Goal: Task Accomplishment & Management: Use online tool/utility

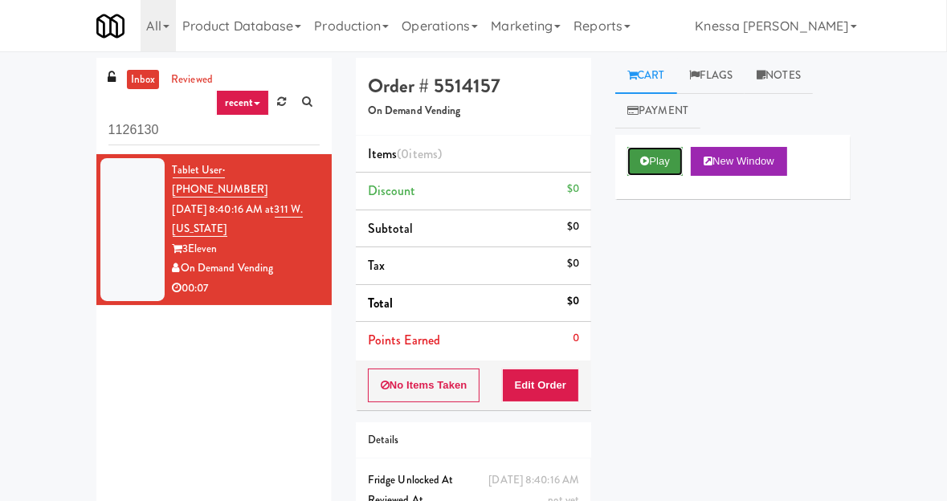
click at [640, 162] on icon at bounding box center [644, 161] width 9 height 10
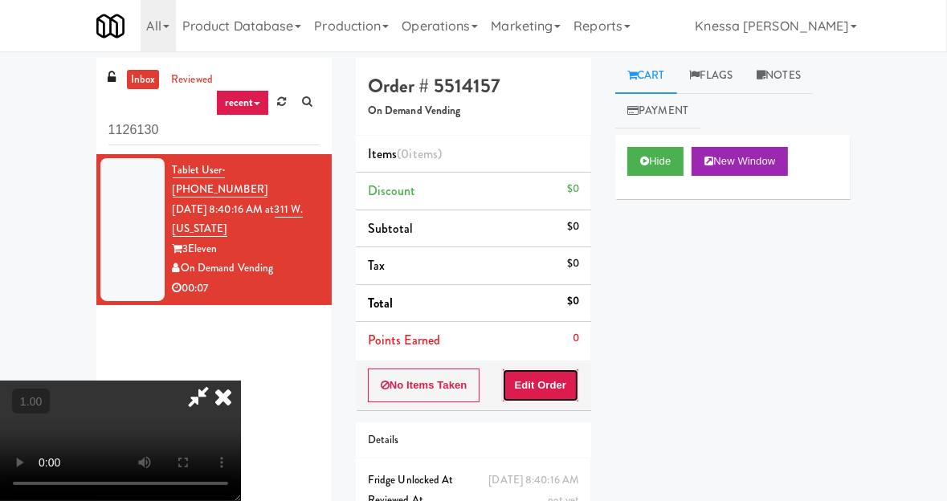
click at [562, 387] on button "Edit Order" at bounding box center [541, 386] width 78 height 34
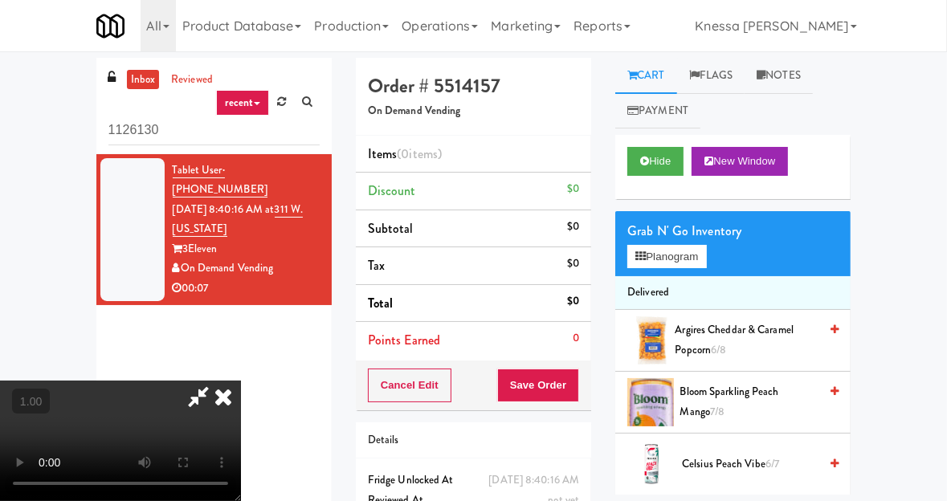
click at [241, 381] on video at bounding box center [120, 441] width 241 height 121
click at [689, 260] on button "Planogram" at bounding box center [666, 257] width 79 height 24
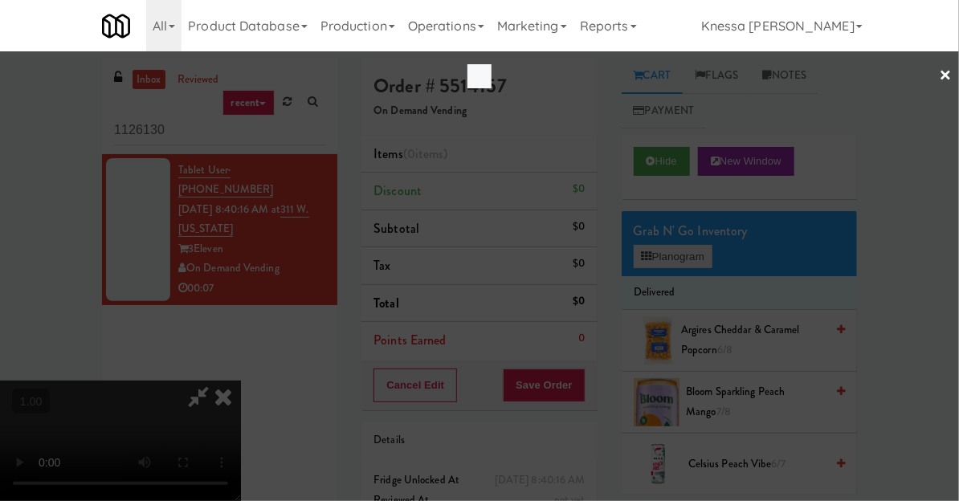
click at [689, 260] on div at bounding box center [479, 250] width 959 height 501
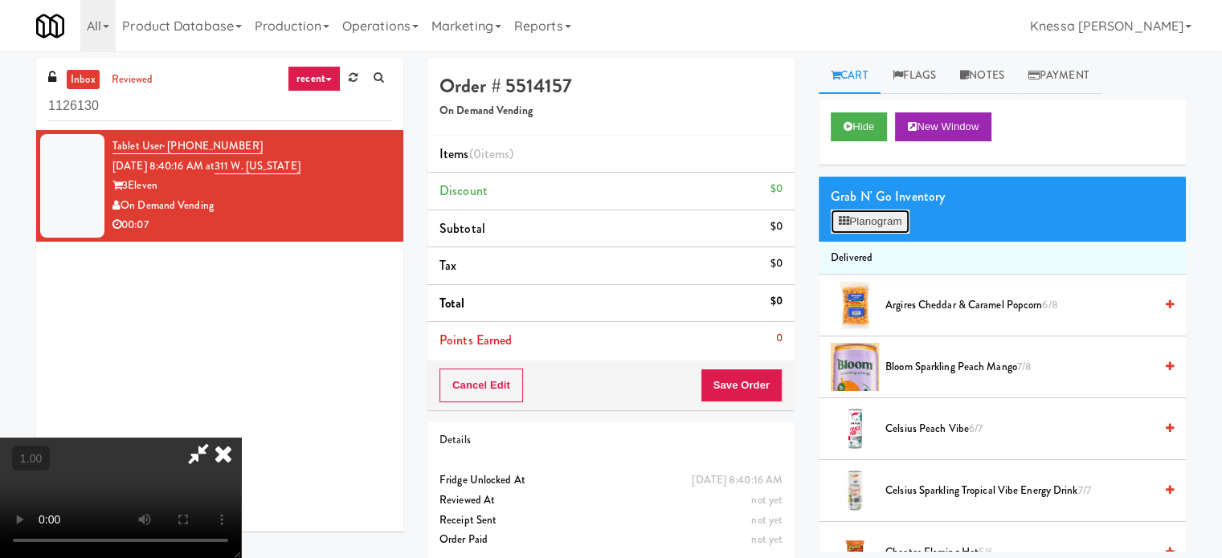
click at [877, 230] on button "Planogram" at bounding box center [870, 222] width 79 height 24
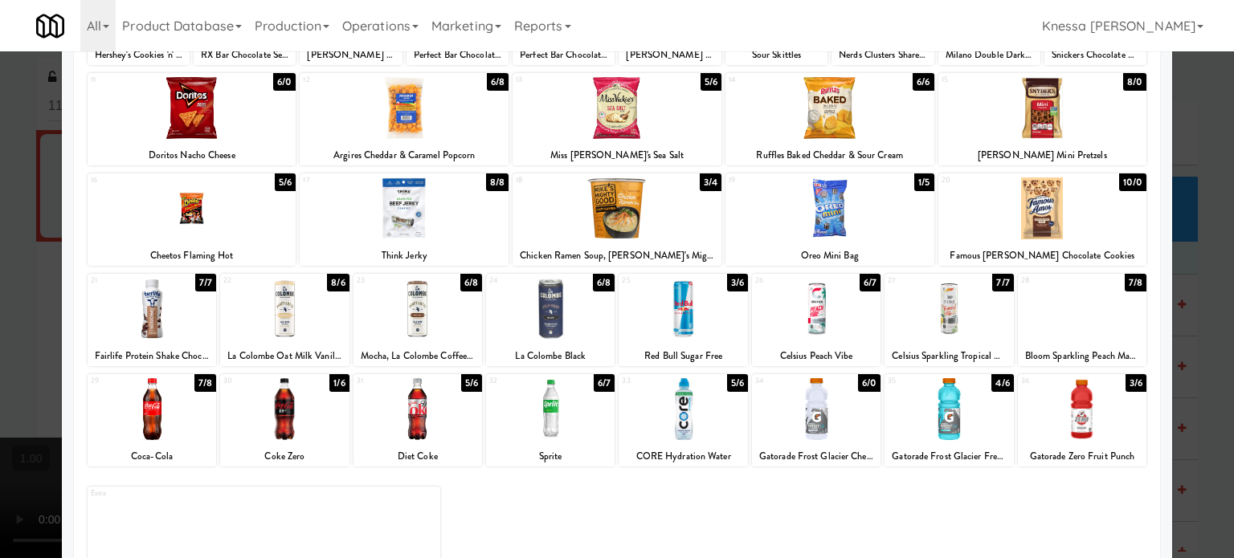
scroll to position [183, 0]
click at [0, 280] on div at bounding box center [617, 279] width 1234 height 558
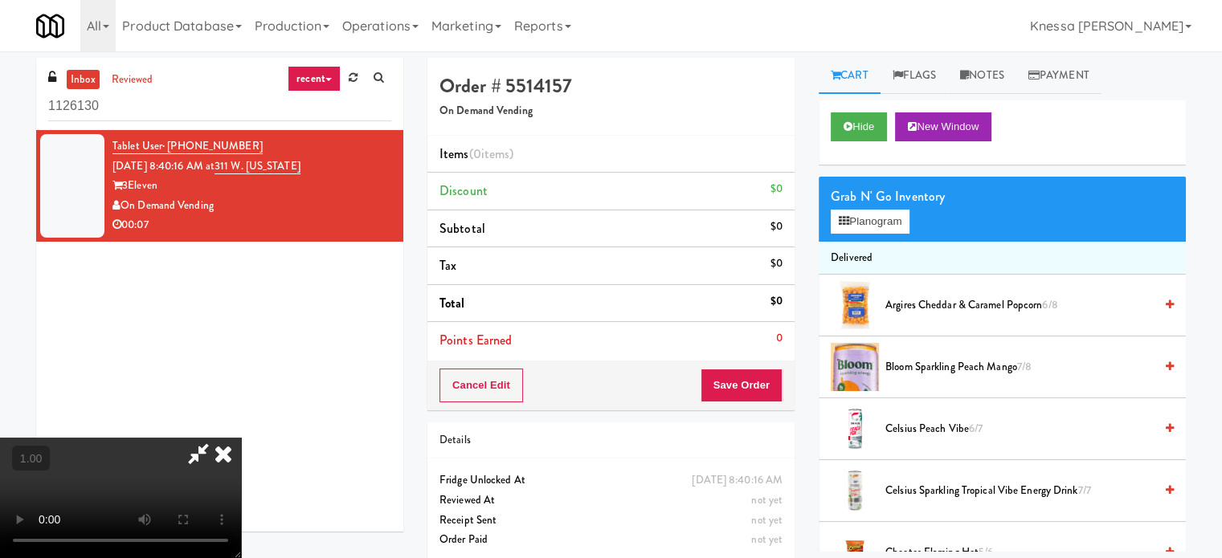
click at [175, 438] on video at bounding box center [120, 498] width 241 height 121
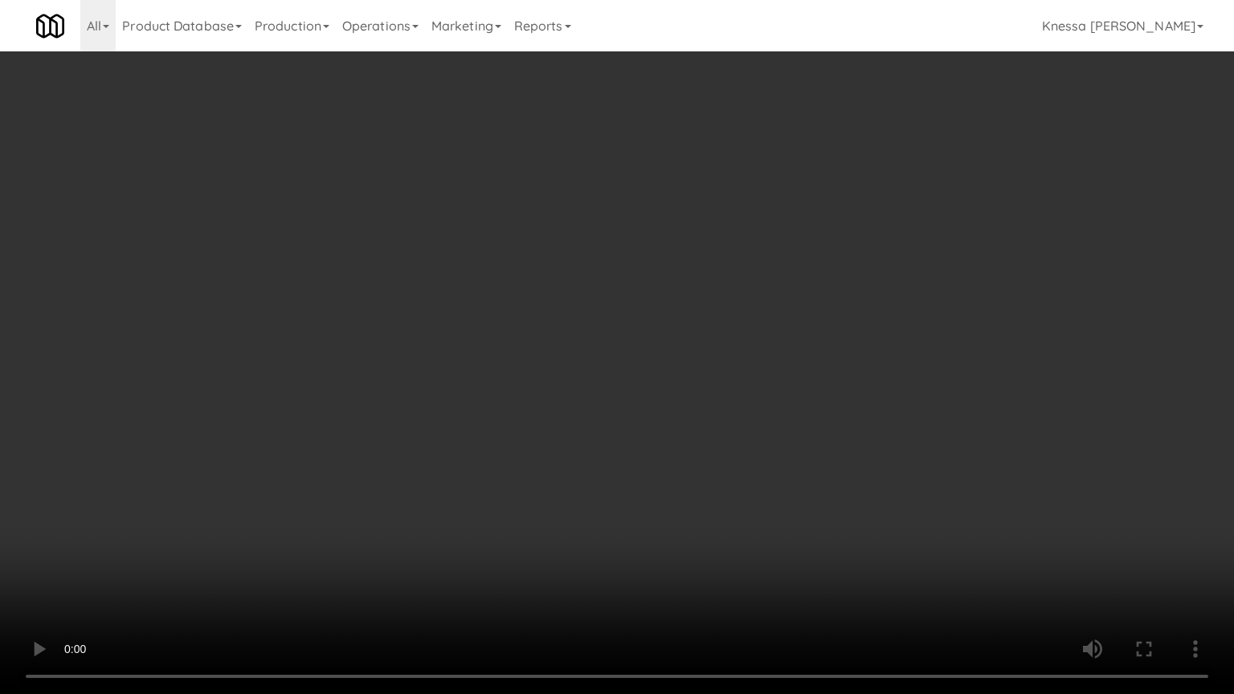
click at [895, 501] on video at bounding box center [617, 347] width 1234 height 694
click at [827, 478] on video at bounding box center [617, 347] width 1234 height 694
click at [747, 397] on video at bounding box center [617, 347] width 1234 height 694
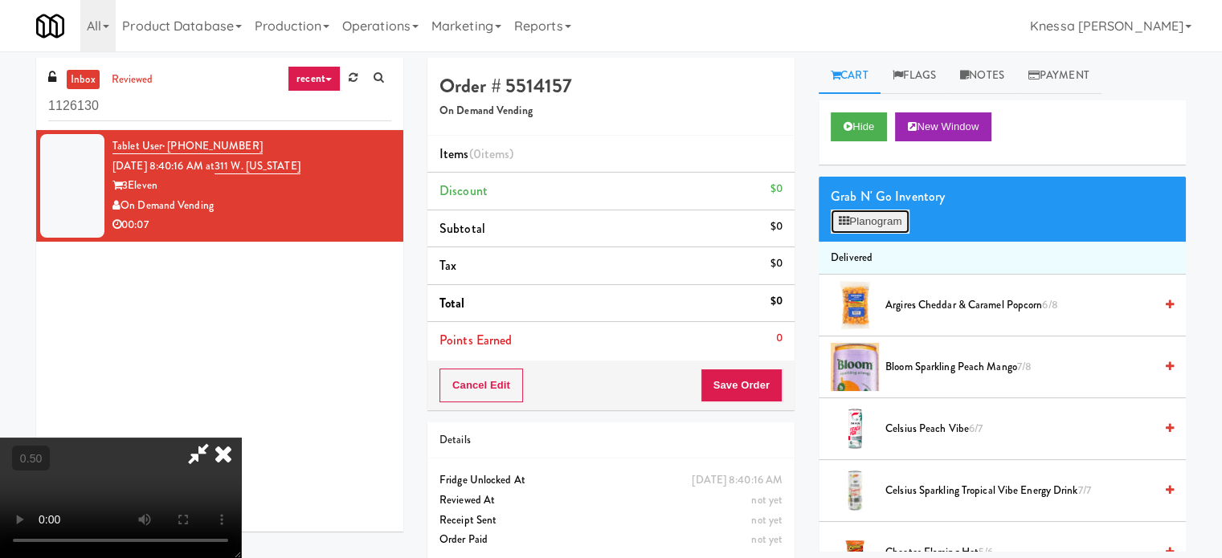
click at [876, 227] on button "Planogram" at bounding box center [870, 222] width 79 height 24
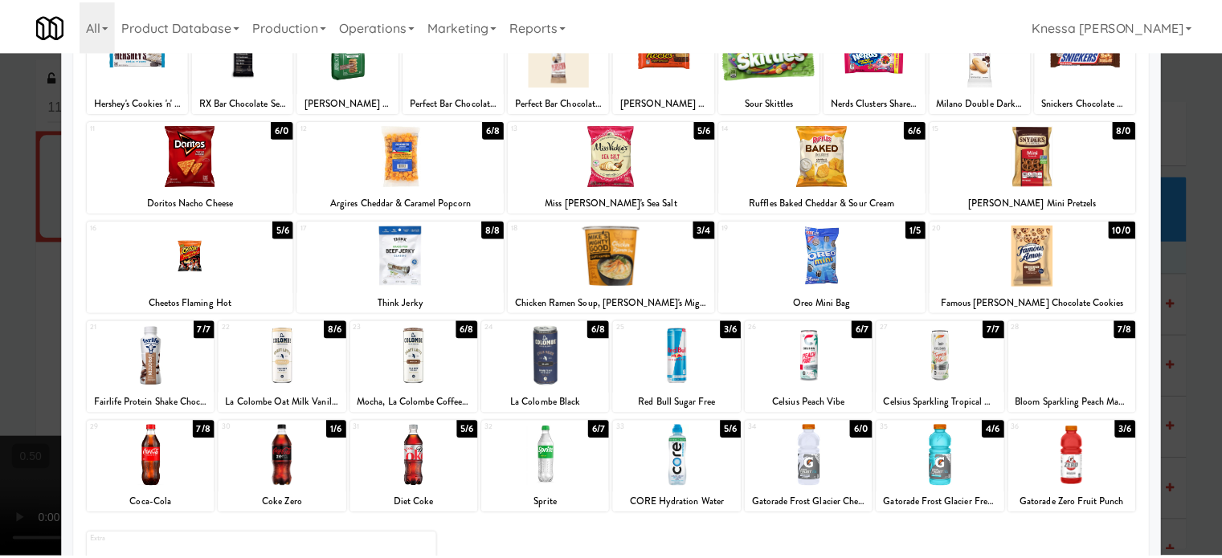
scroll to position [141, 0]
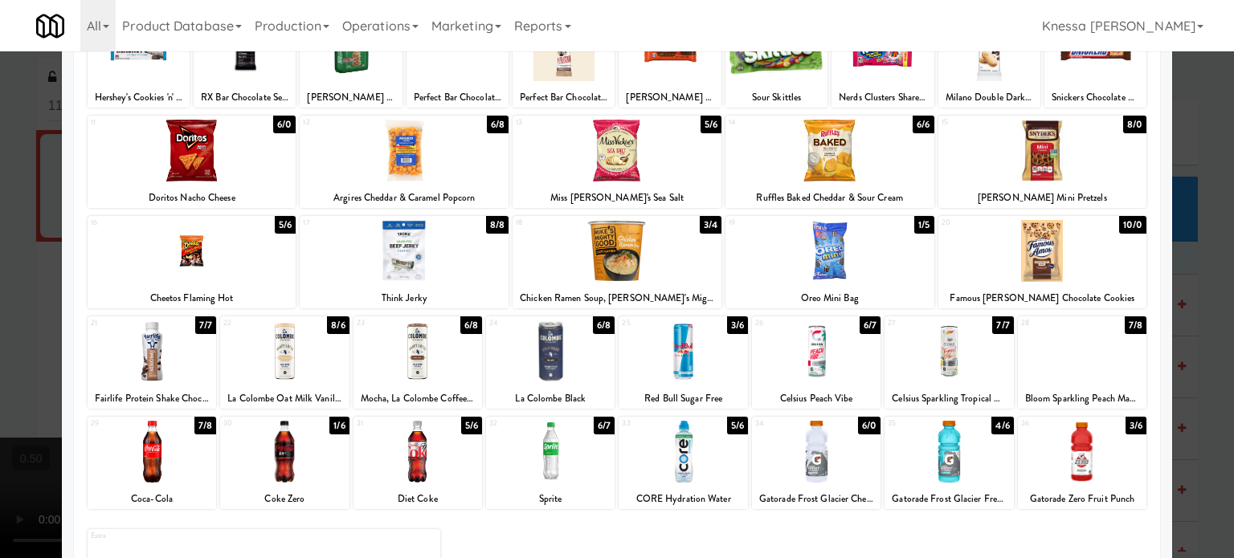
click at [958, 212] on div at bounding box center [617, 279] width 1234 height 558
